Goal: Find specific page/section: Find specific page/section

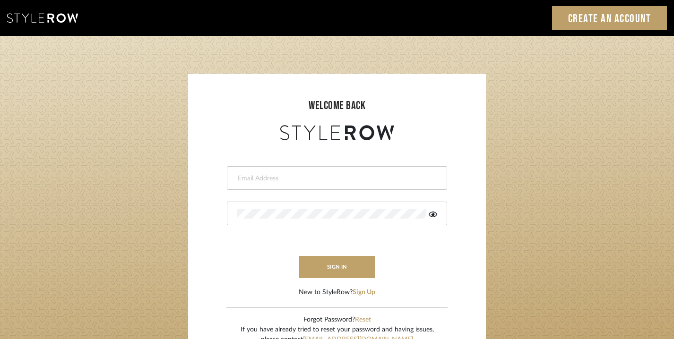
scroll to position [2, 0]
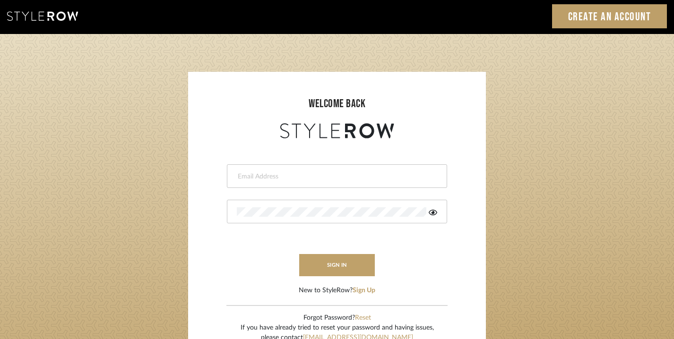
click at [317, 171] on div at bounding box center [337, 176] width 220 height 24
type input "lauren@studiodb.com"
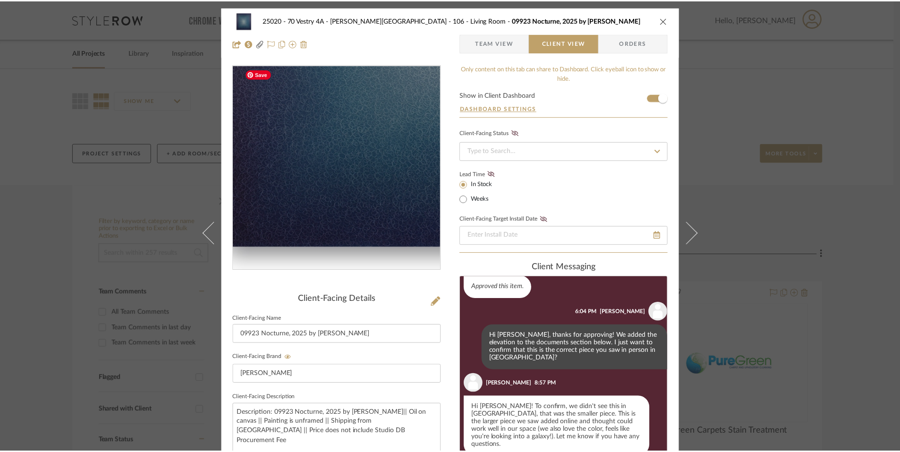
scroll to position [33, 0]
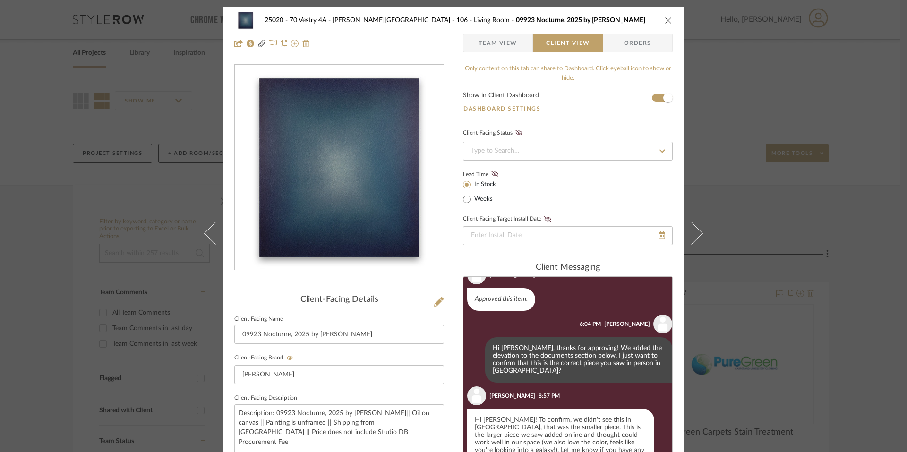
click at [665, 21] on icon "close" at bounding box center [669, 21] width 8 height 8
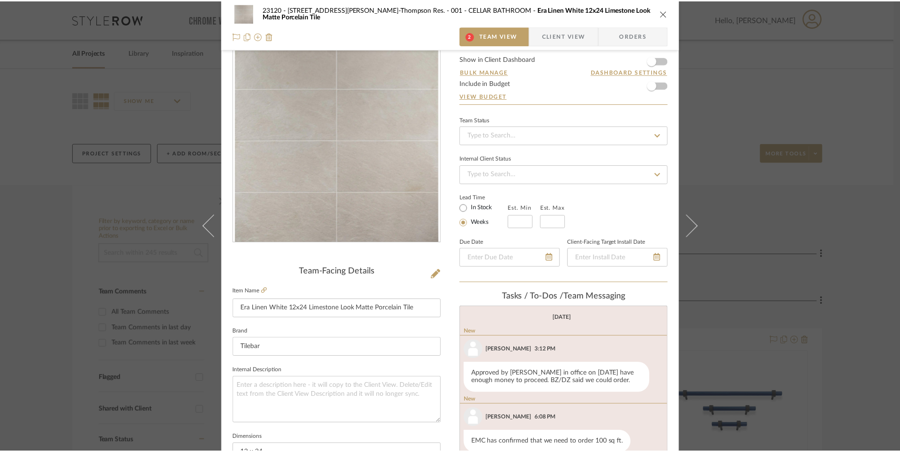
scroll to position [26, 0]
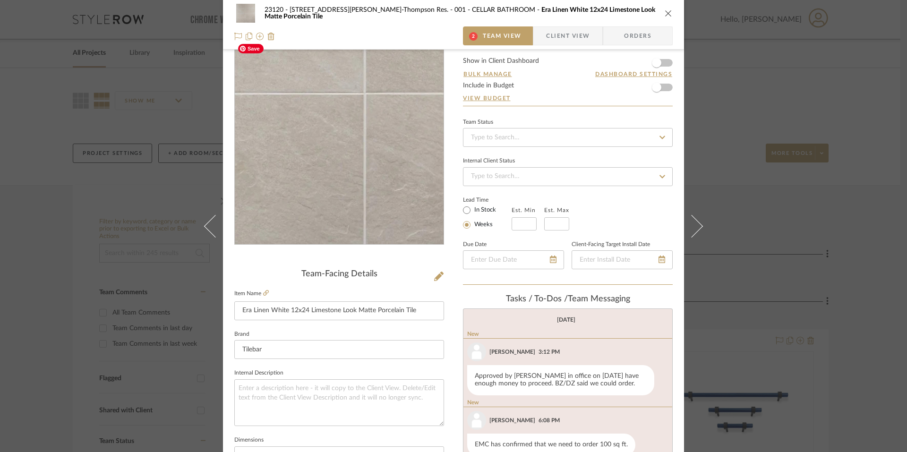
click at [327, 212] on img "0" at bounding box center [339, 142] width 205 height 205
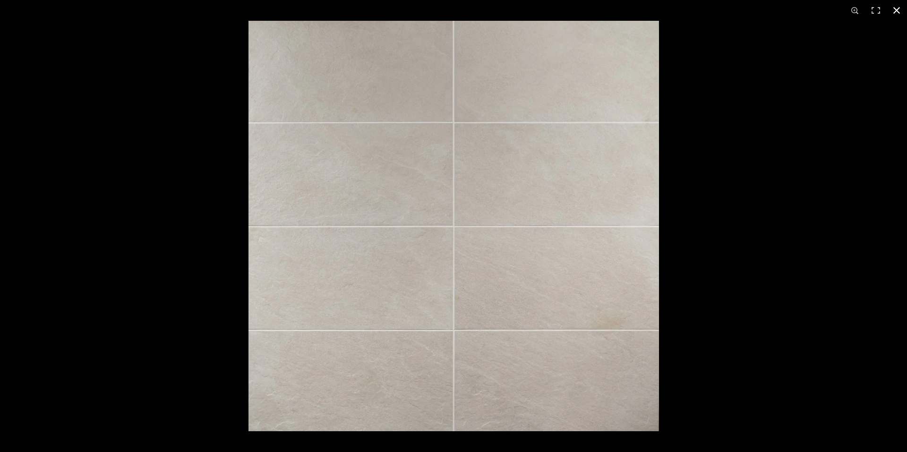
click at [235, 139] on div at bounding box center [453, 226] width 907 height 452
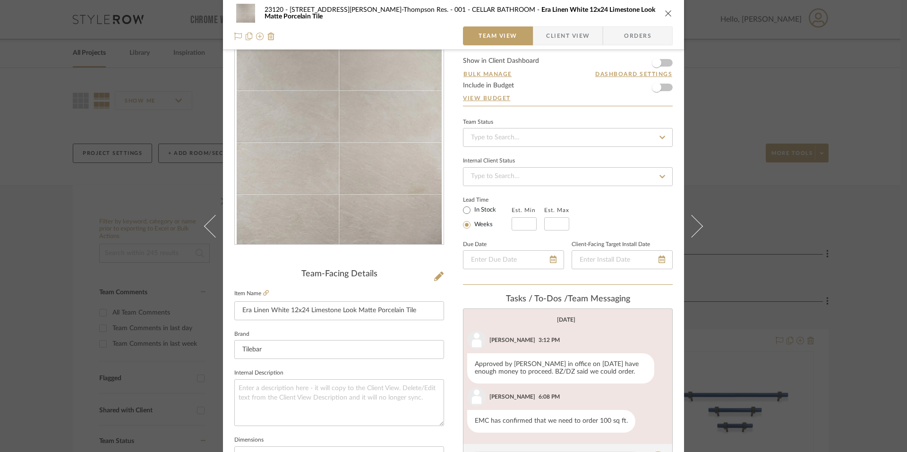
click at [780, 96] on div "23120 - 239 Dean St, Unwin-Thompson Res. 001 - CELLAR BATHROOM Era Linen White …" at bounding box center [453, 226] width 907 height 452
